Goal: Task Accomplishment & Management: Manage account settings

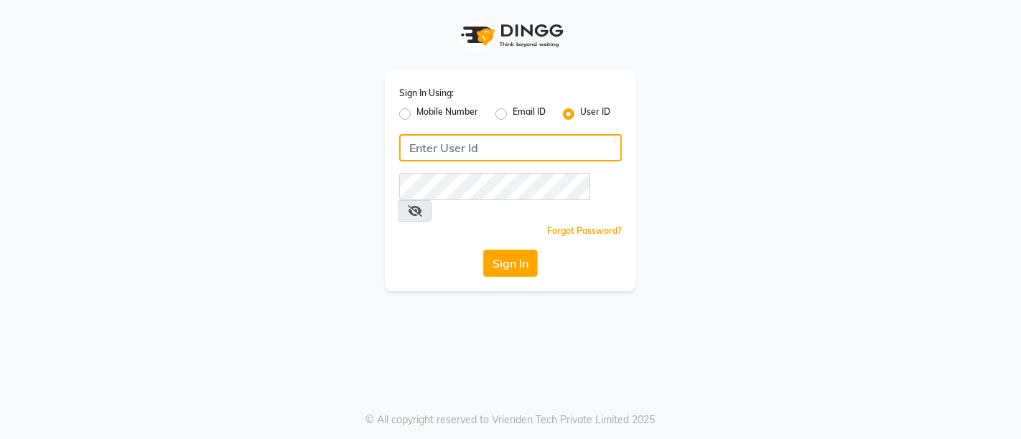
click at [523, 146] on input "Username" at bounding box center [510, 147] width 223 height 27
drag, startPoint x: 554, startPoint y: 140, endPoint x: 345, endPoint y: 114, distance: 210.5
click at [345, 114] on div "Sign In Using: Mobile Number Email ID User ID [EMAIL_ADDRESS][DOMAIN_NAME] Reme…" at bounding box center [510, 145] width 818 height 291
type input "[EMAIL_ADDRESS][DOMAIN_NAME]"
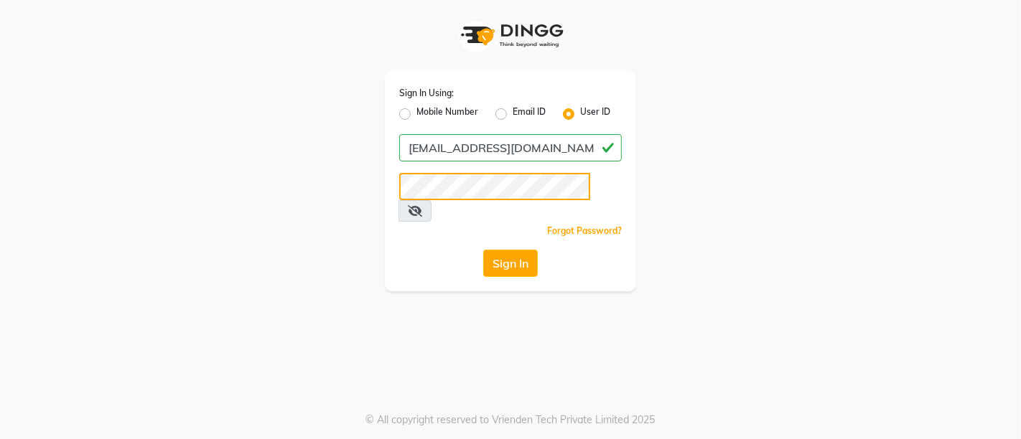
click at [483, 250] on button "Sign In" at bounding box center [510, 263] width 55 height 27
